Goal: Check status: Check status

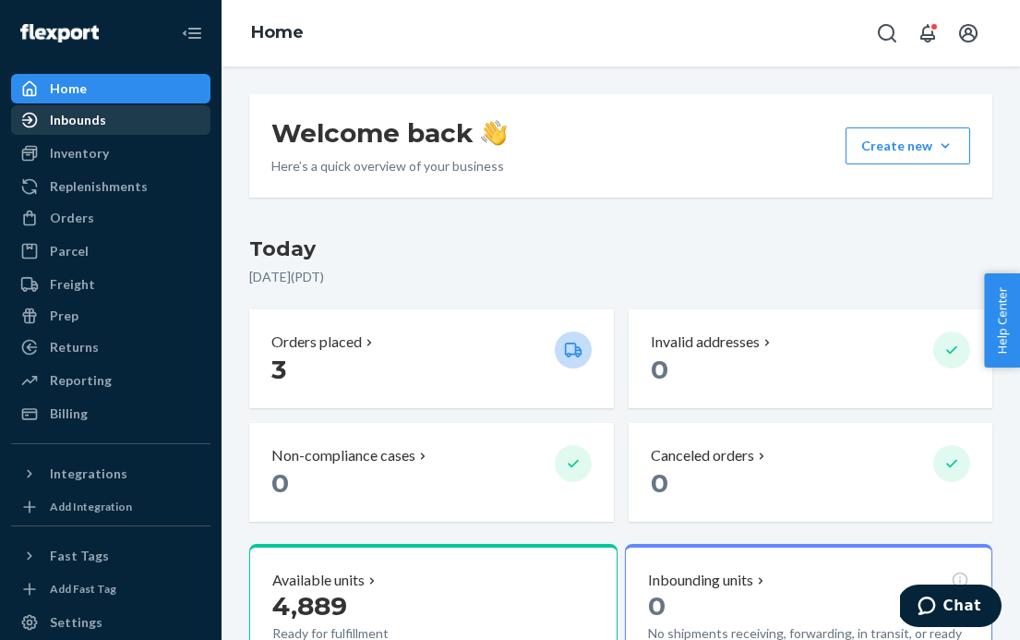
click at [114, 130] on div "Inbounds" at bounding box center [111, 120] width 196 height 26
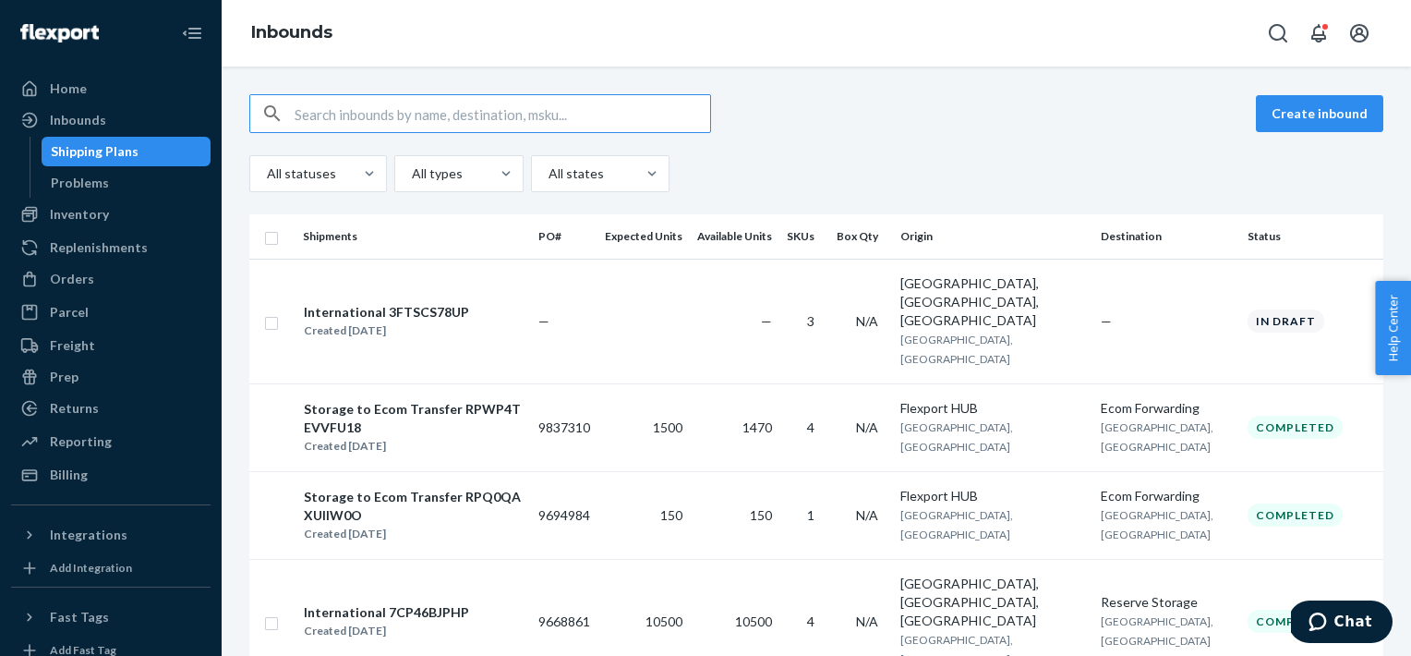
click at [360, 114] on input "text" at bounding box center [502, 113] width 415 height 37
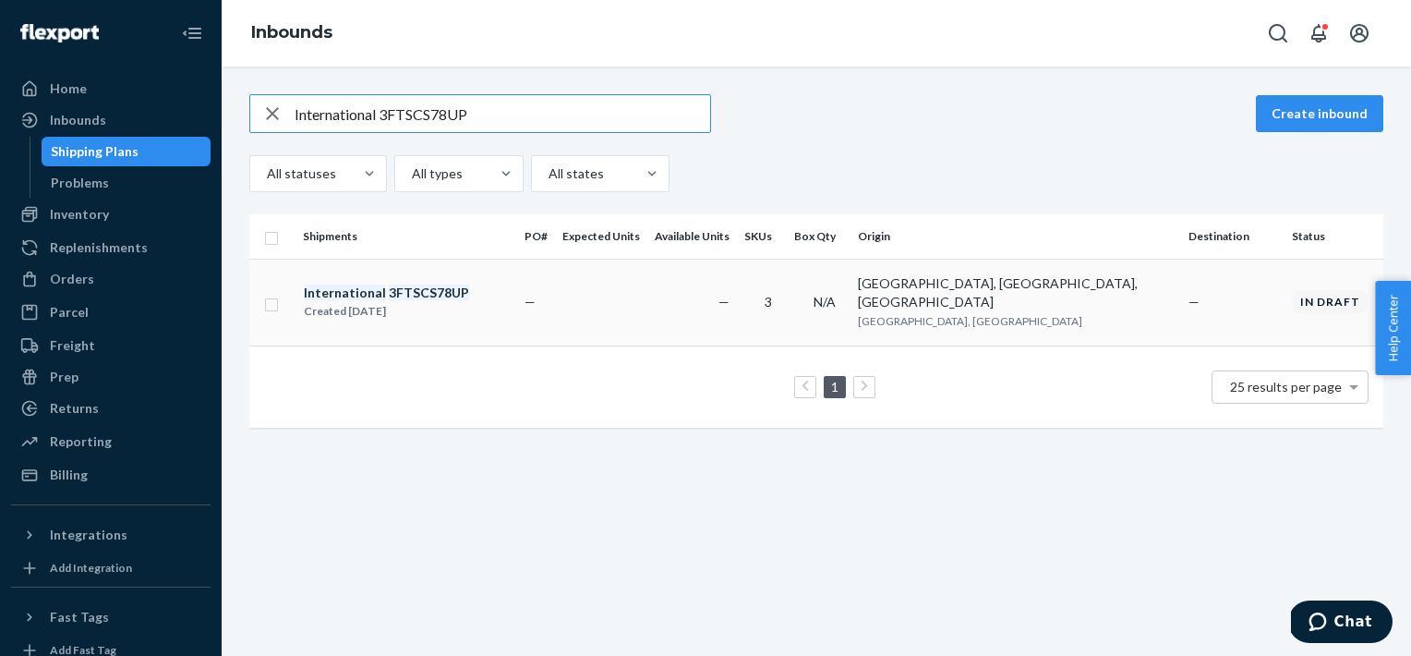
type input "International 3FTSCS78UP"
click at [466, 297] on div "International 3FTSCS78UP Created [DATE]" at bounding box center [406, 302] width 207 height 39
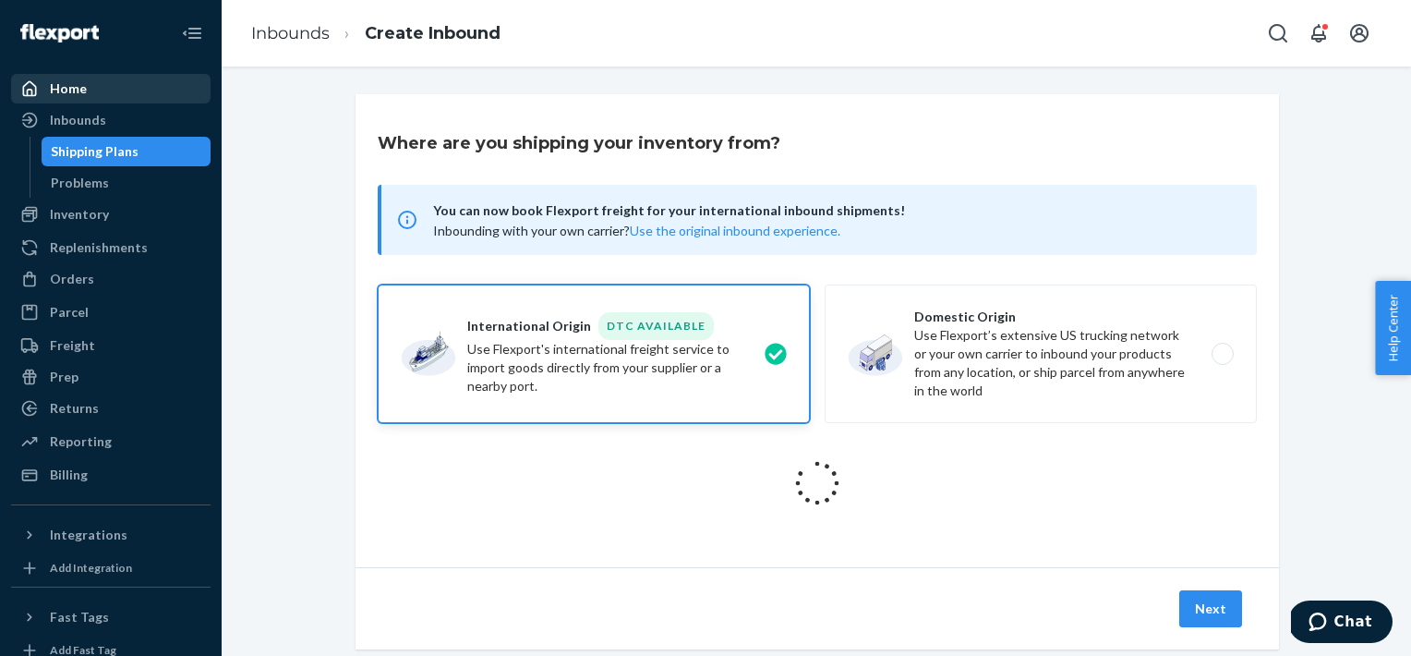
scroll to position [344, 0]
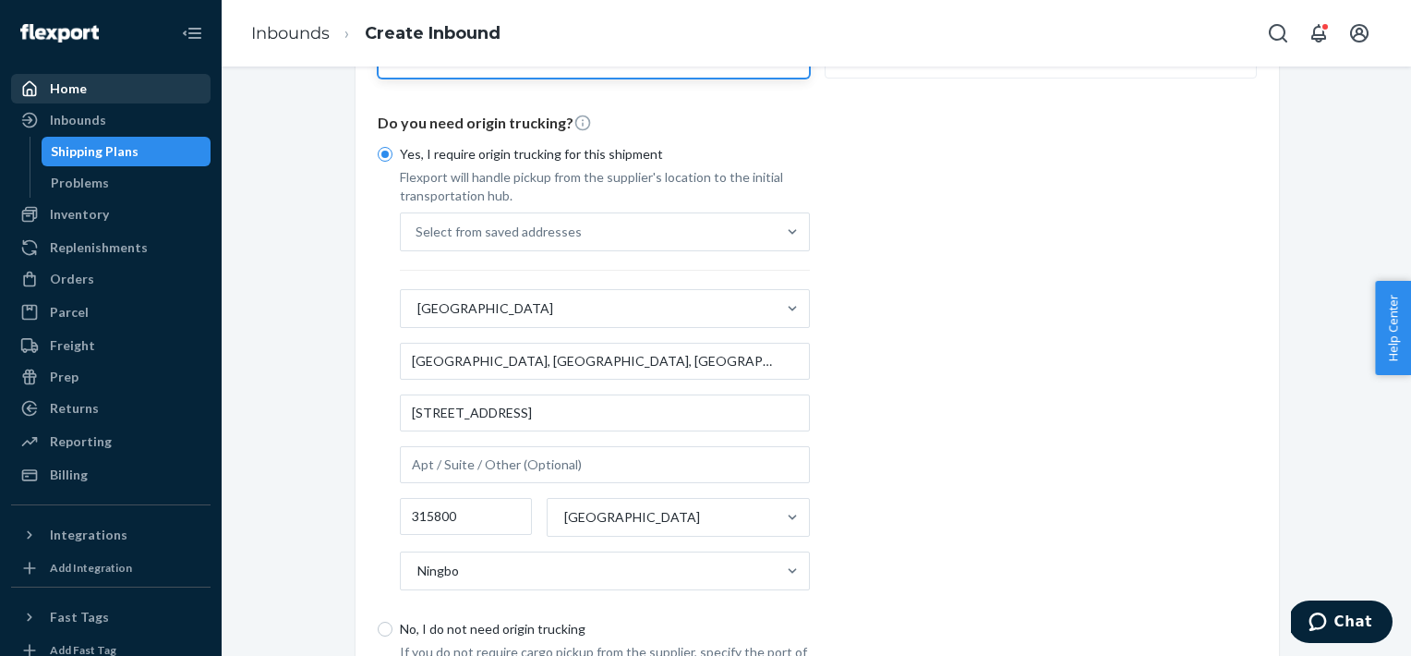
click at [117, 90] on div "Home" at bounding box center [111, 89] width 196 height 26
